Goal: Information Seeking & Learning: Learn about a topic

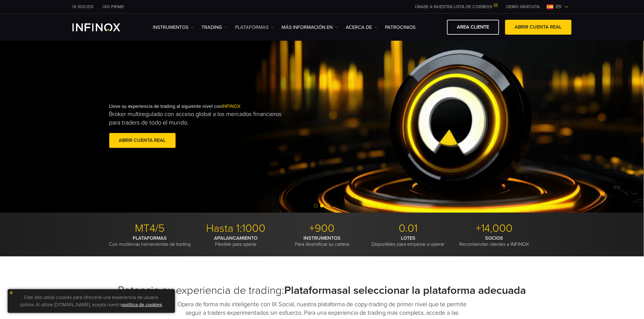
click at [253, 29] on link "PLATAFORMAS" at bounding box center [254, 27] width 39 height 7
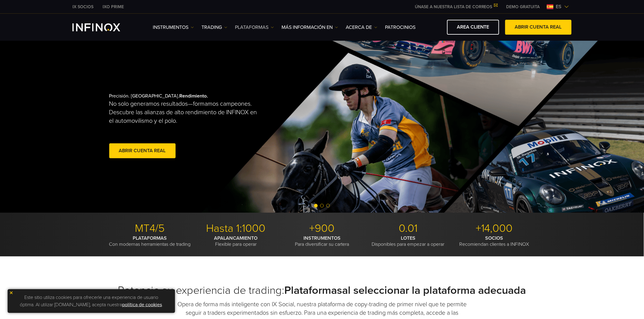
click at [266, 24] on link "PLATAFORMAS" at bounding box center [254, 27] width 39 height 7
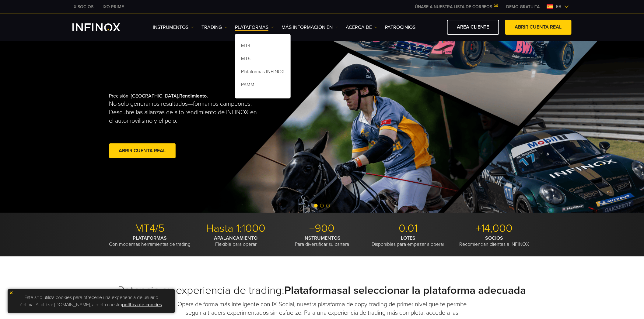
click at [277, 128] on div "Precisión. Pasión. Rendimiento. No solo generamos resultados—formamos campeones…" at bounding box center [205, 126] width 192 height 86
